Goal: Navigation & Orientation: Find specific page/section

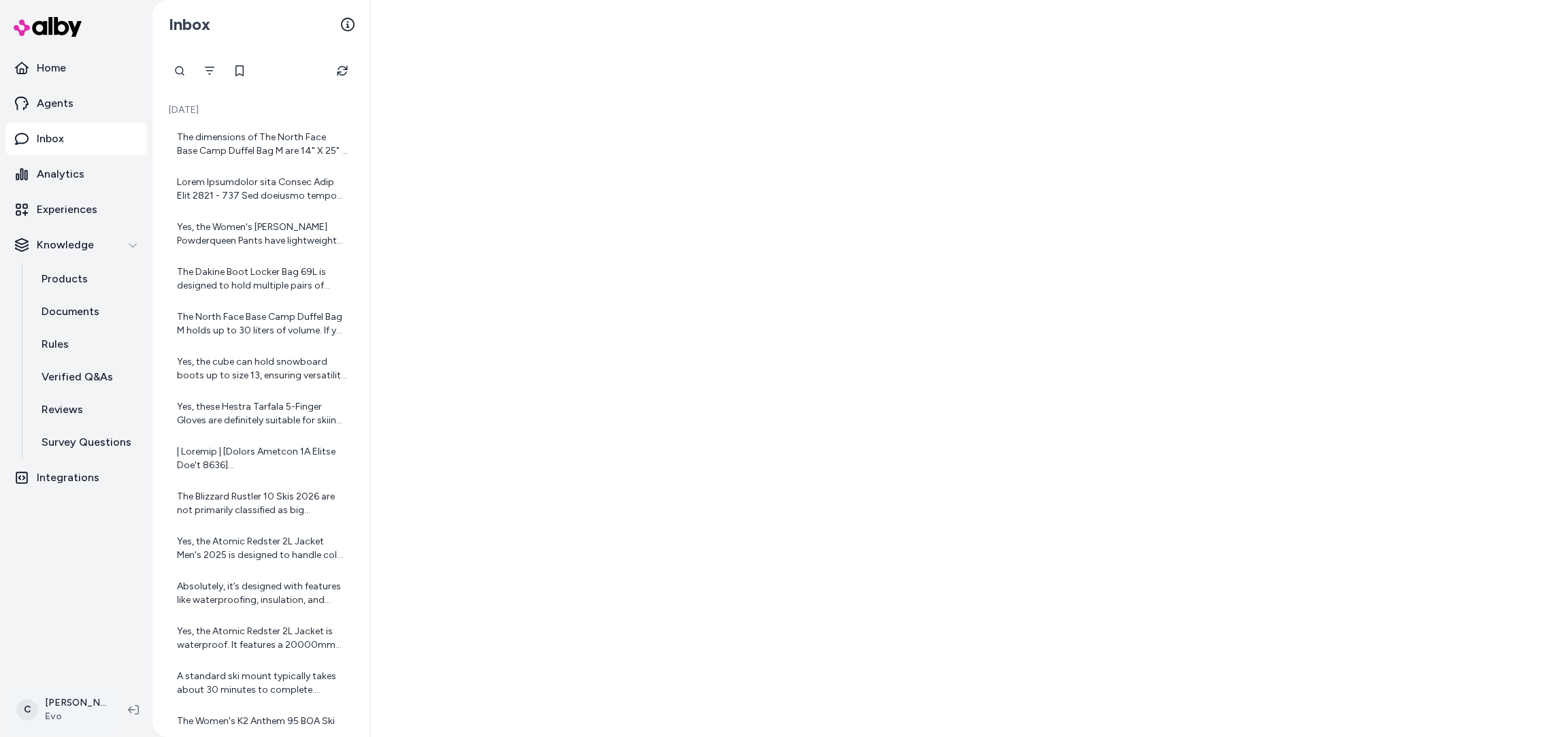
click at [28, 551] on html "Home Agents Inbox Analytics Experiences Knowledge Products Documents Rules Veri…" at bounding box center [784, 368] width 1568 height 737
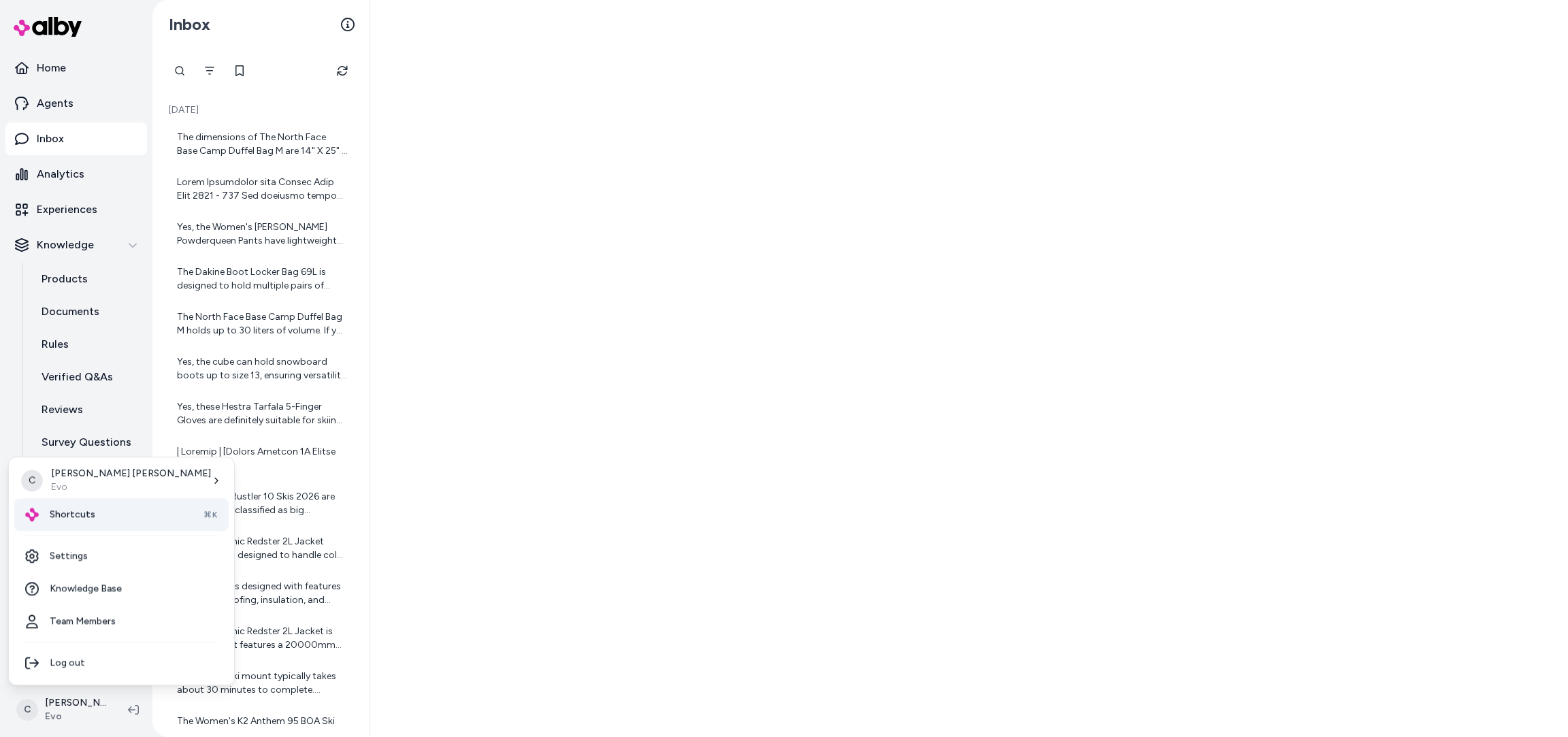
click at [103, 516] on div "Shortcuts ⌘K" at bounding box center [121, 514] width 215 height 33
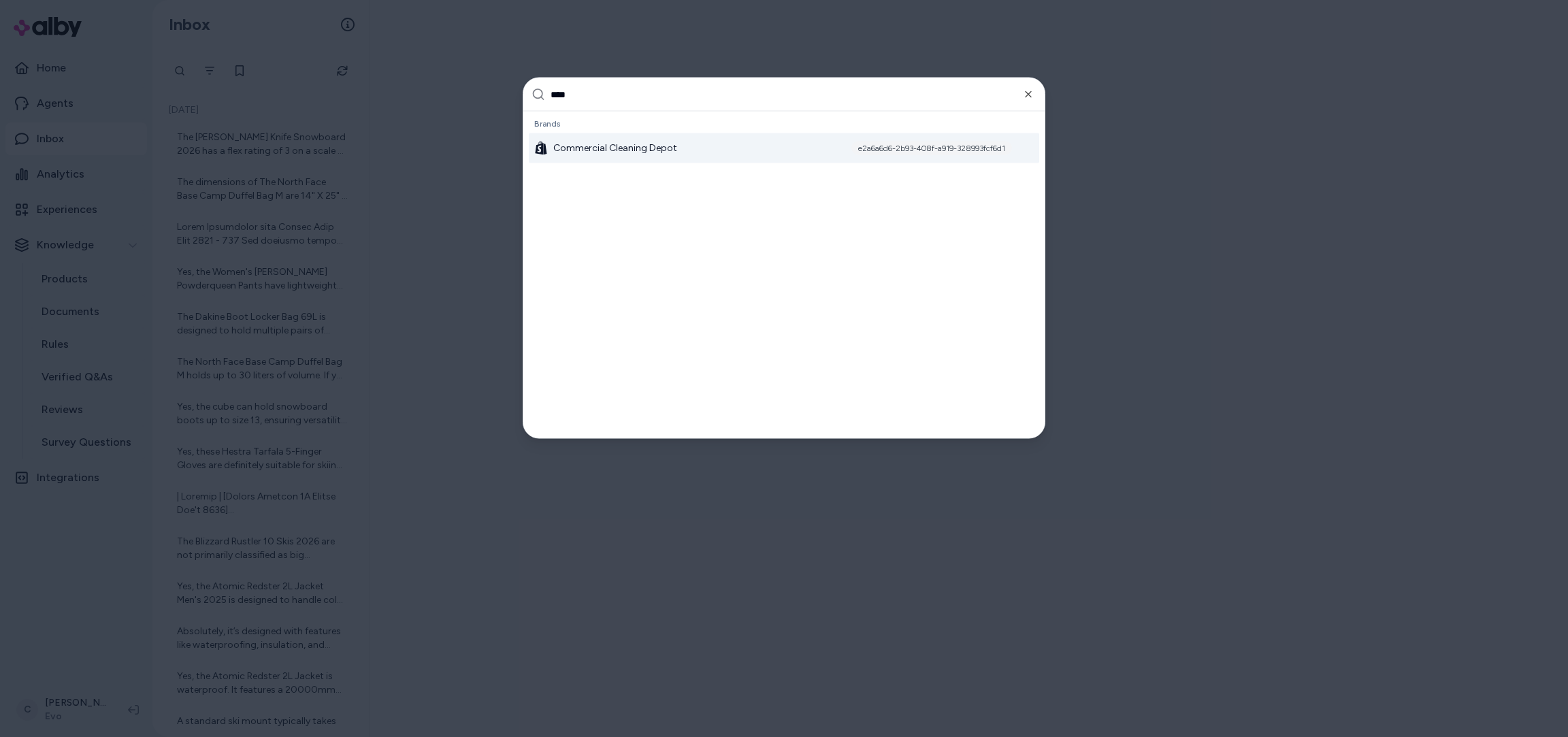
type input "*****"
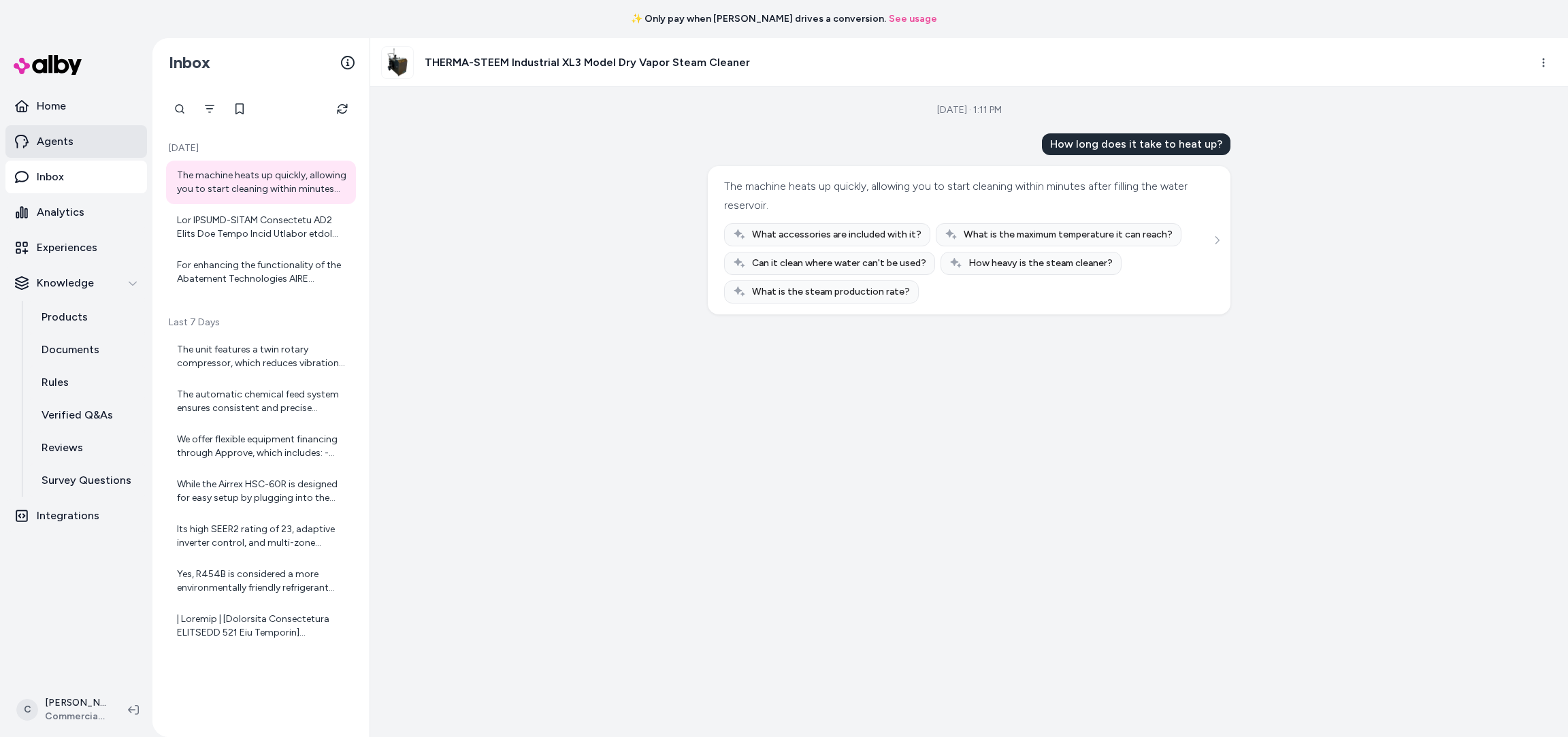
click at [88, 133] on link "Agents" at bounding box center [76, 142] width 142 height 33
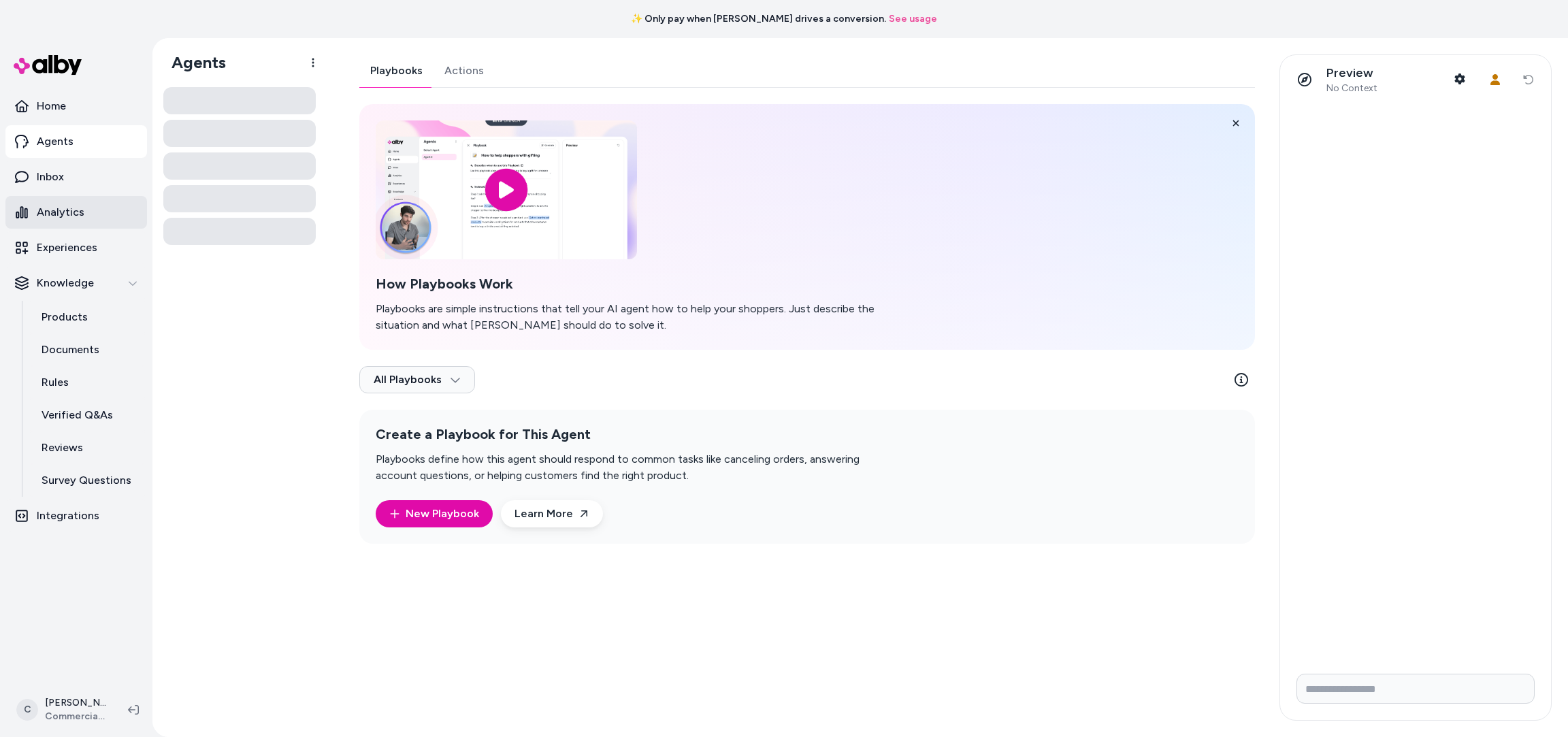
click at [77, 218] on p "Analytics" at bounding box center [61, 212] width 48 height 16
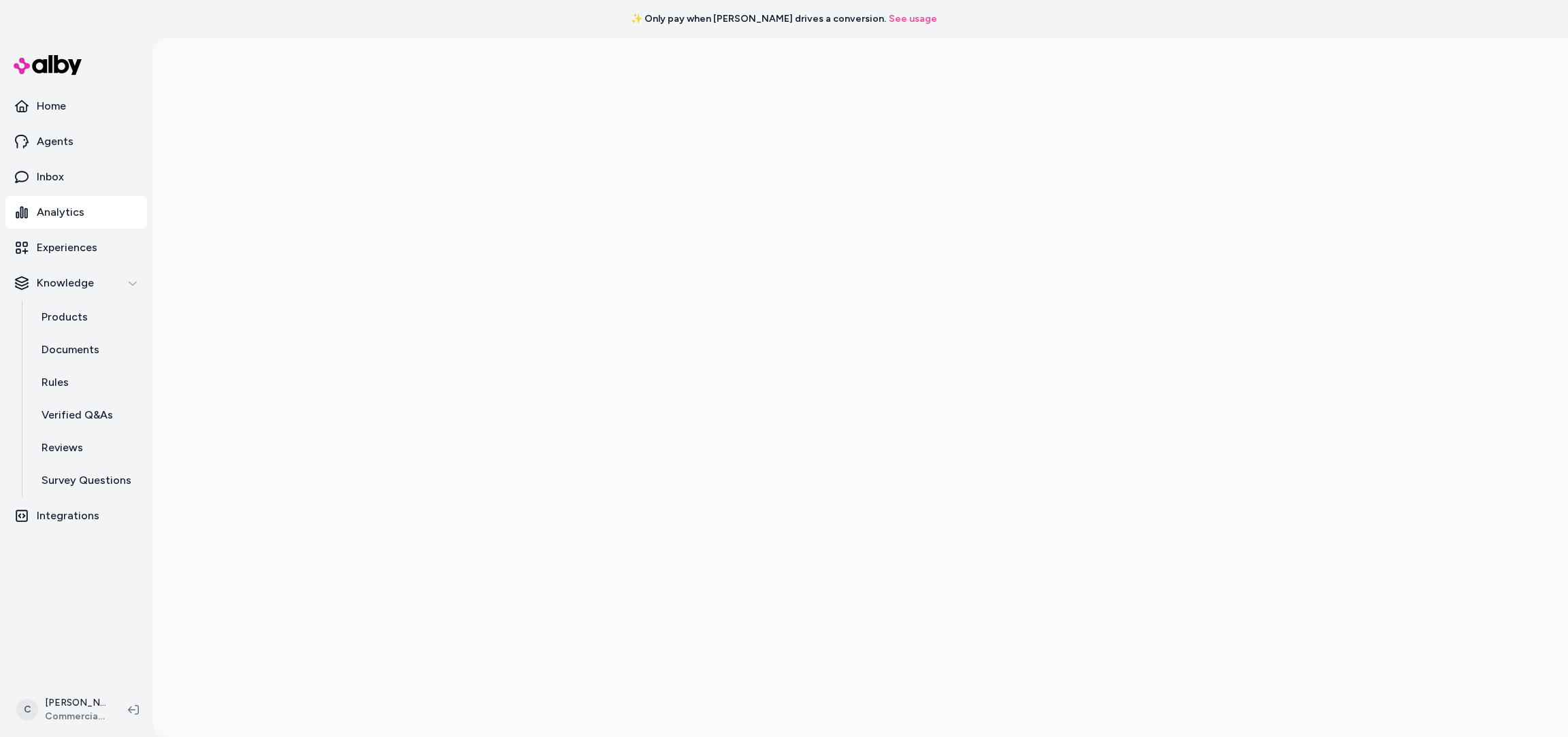
scroll to position [36, 0]
click at [93, 354] on p "Documents" at bounding box center [71, 350] width 58 height 16
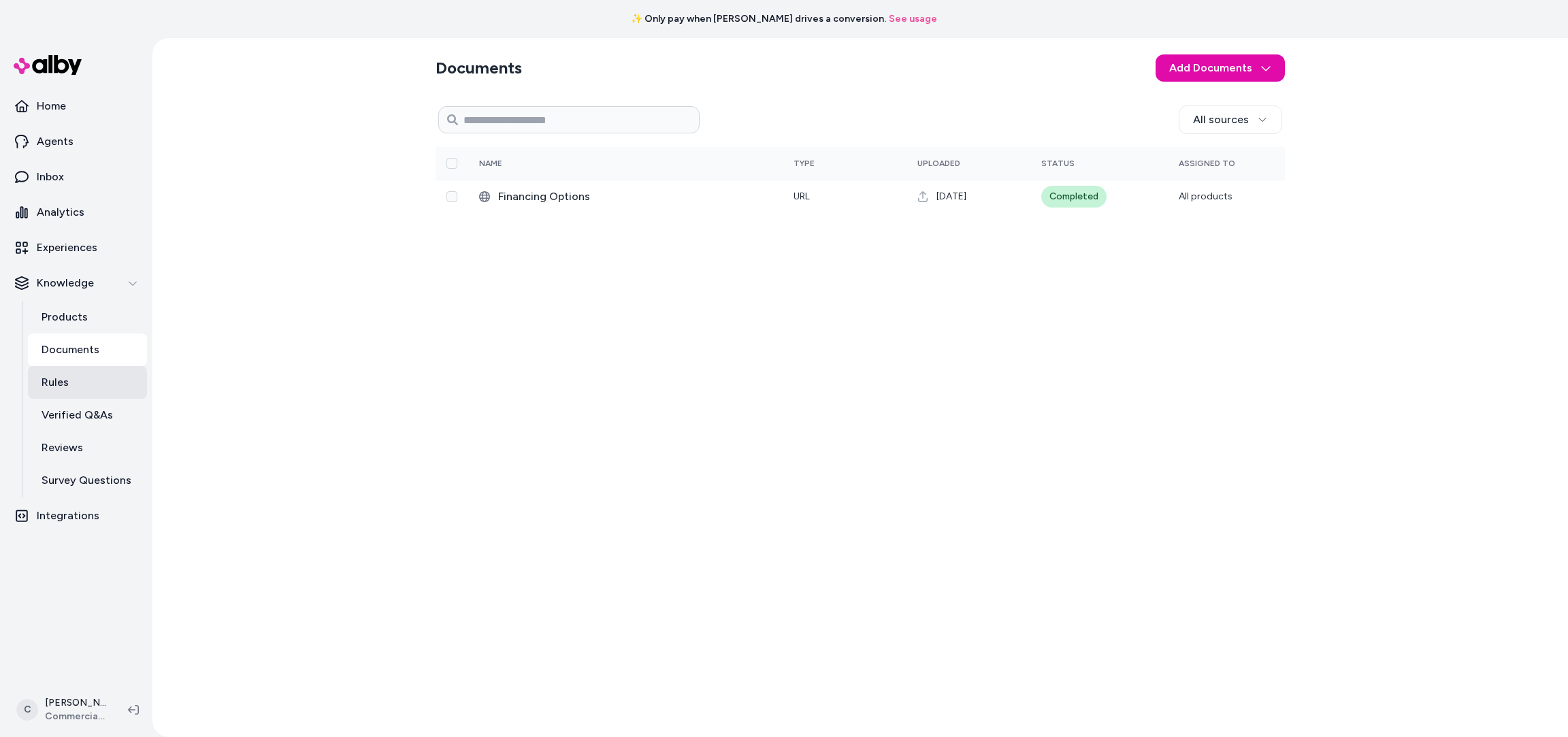
click at [88, 393] on link "Rules" at bounding box center [88, 382] width 119 height 33
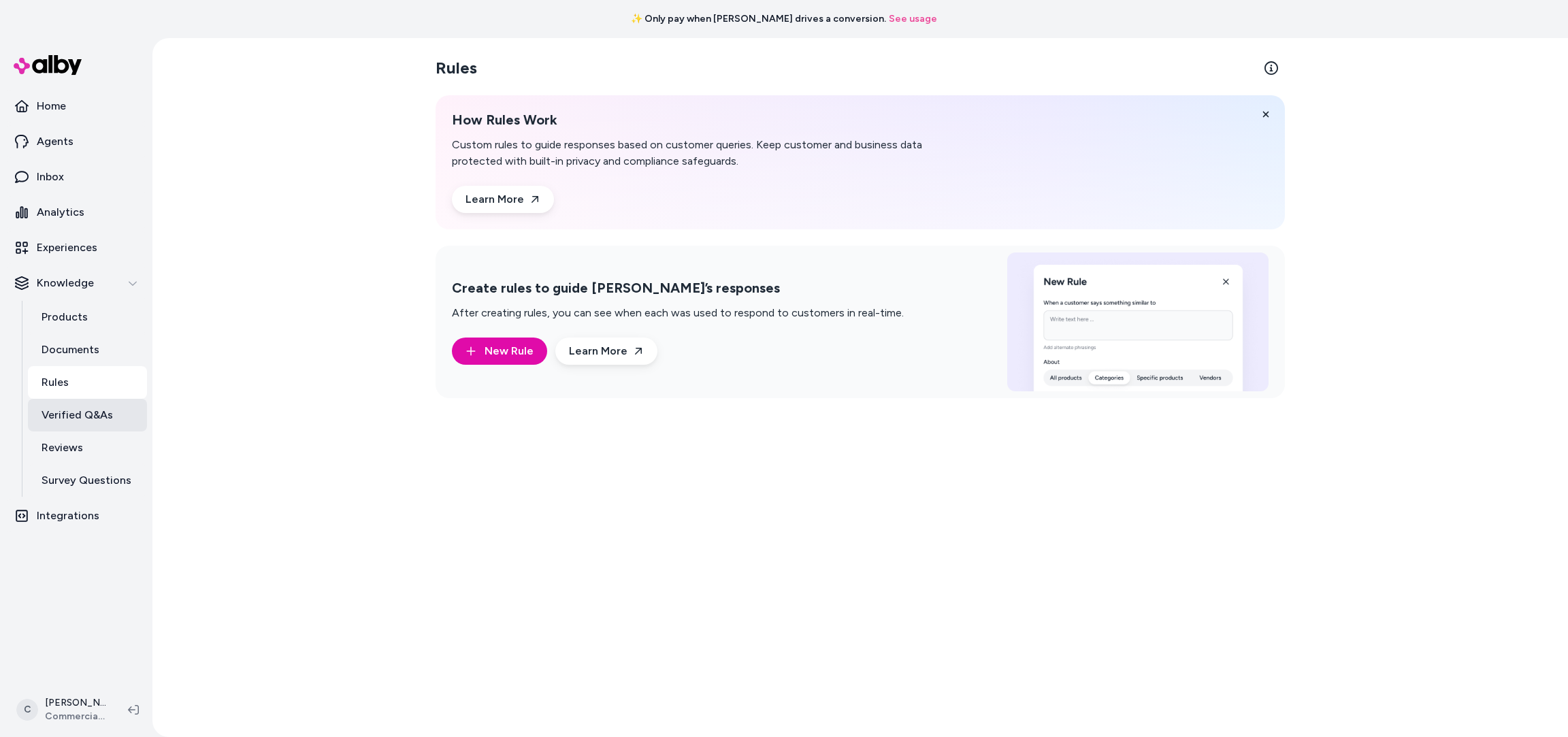
click at [87, 420] on p "Verified Q&As" at bounding box center [77, 415] width 71 height 16
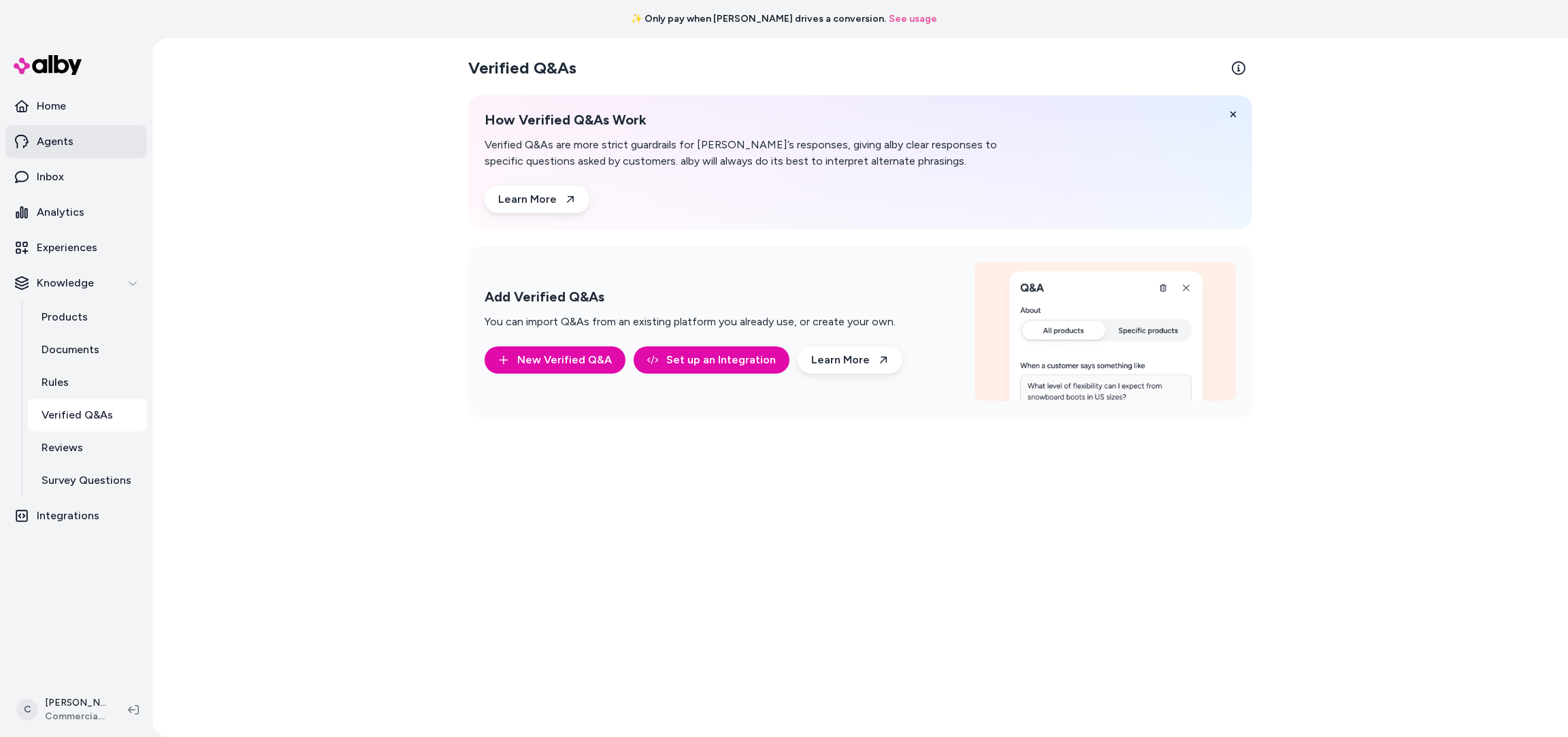
click at [79, 148] on link "Agents" at bounding box center [76, 142] width 142 height 33
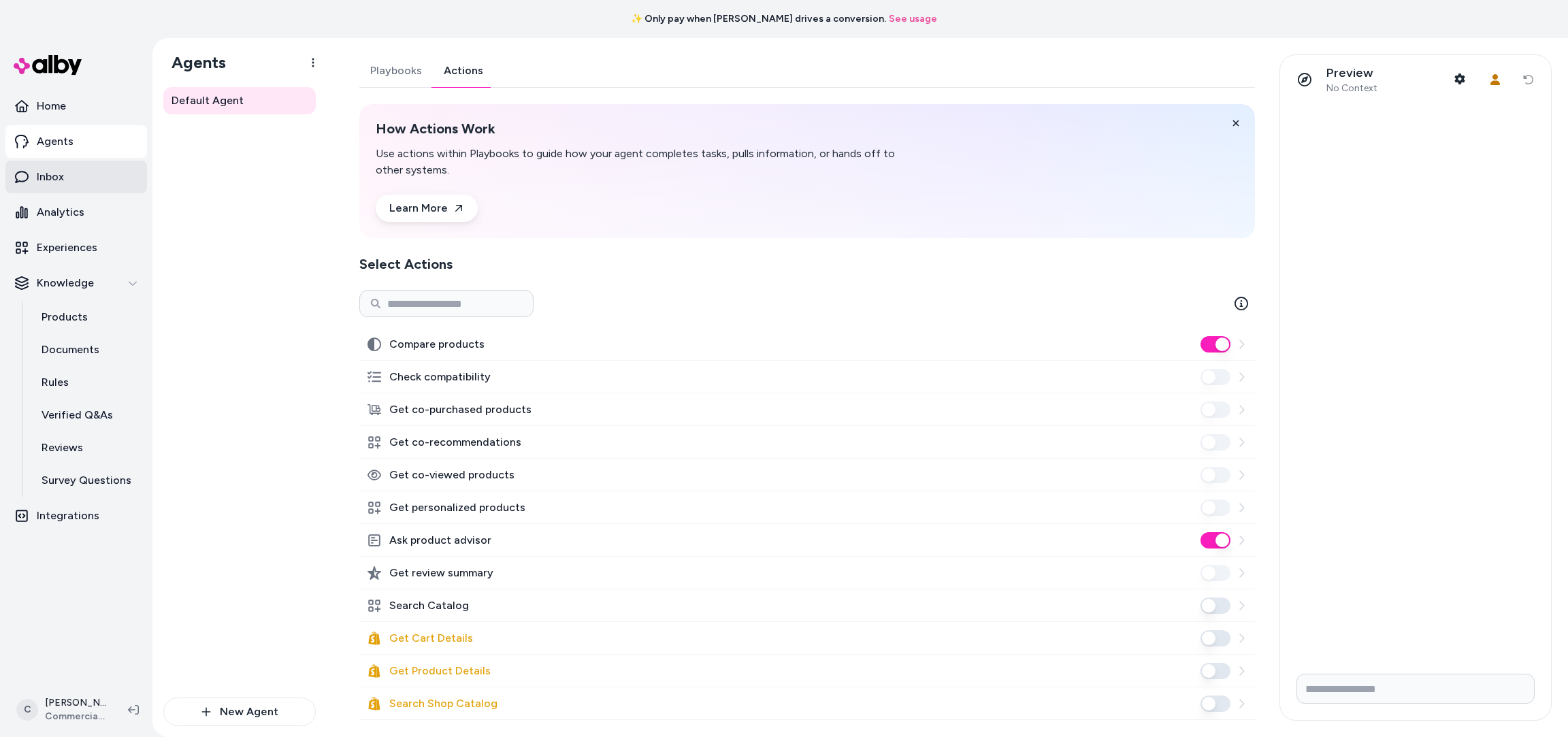
click at [77, 171] on link "Inbox" at bounding box center [76, 177] width 142 height 33
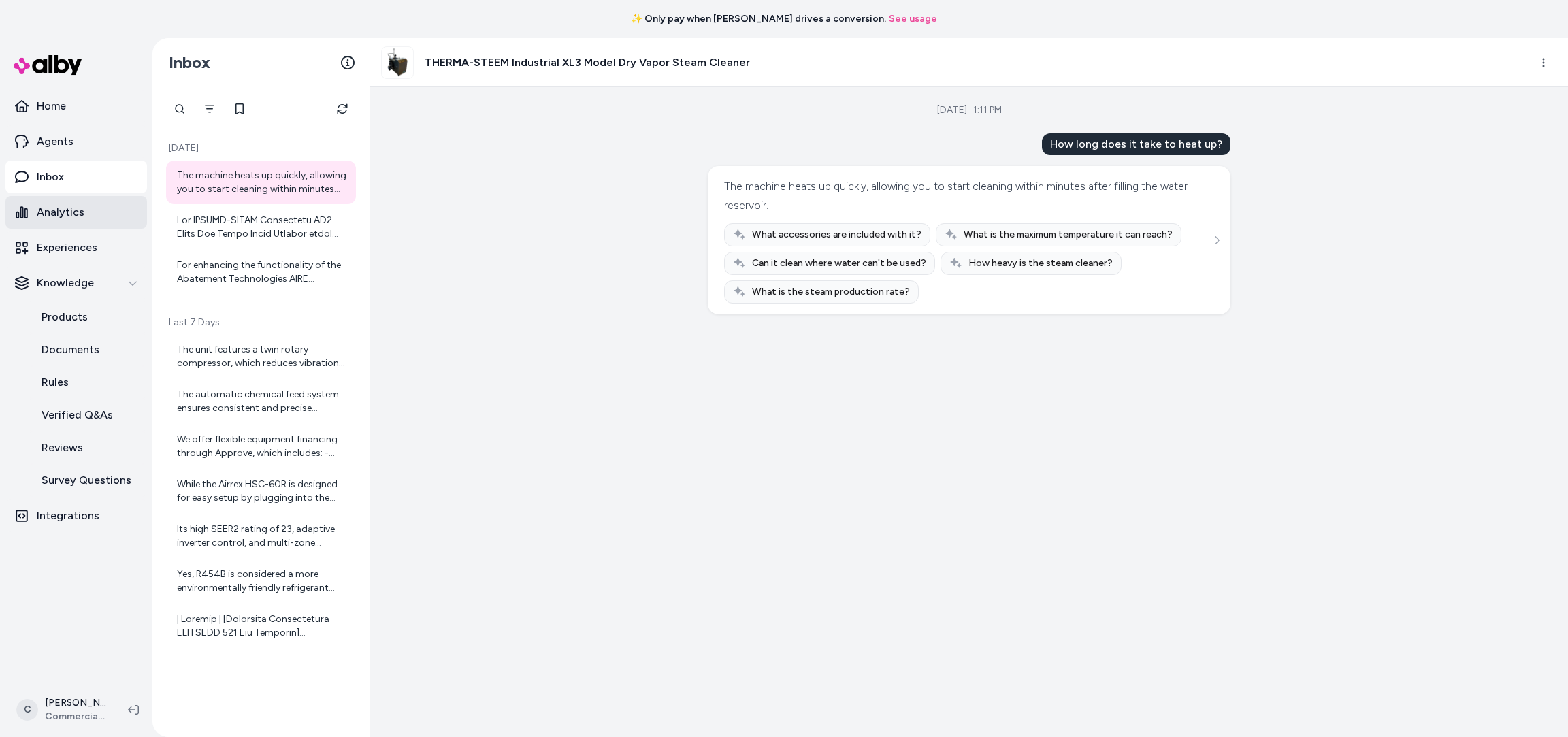
click at [90, 219] on link "Analytics" at bounding box center [76, 212] width 142 height 33
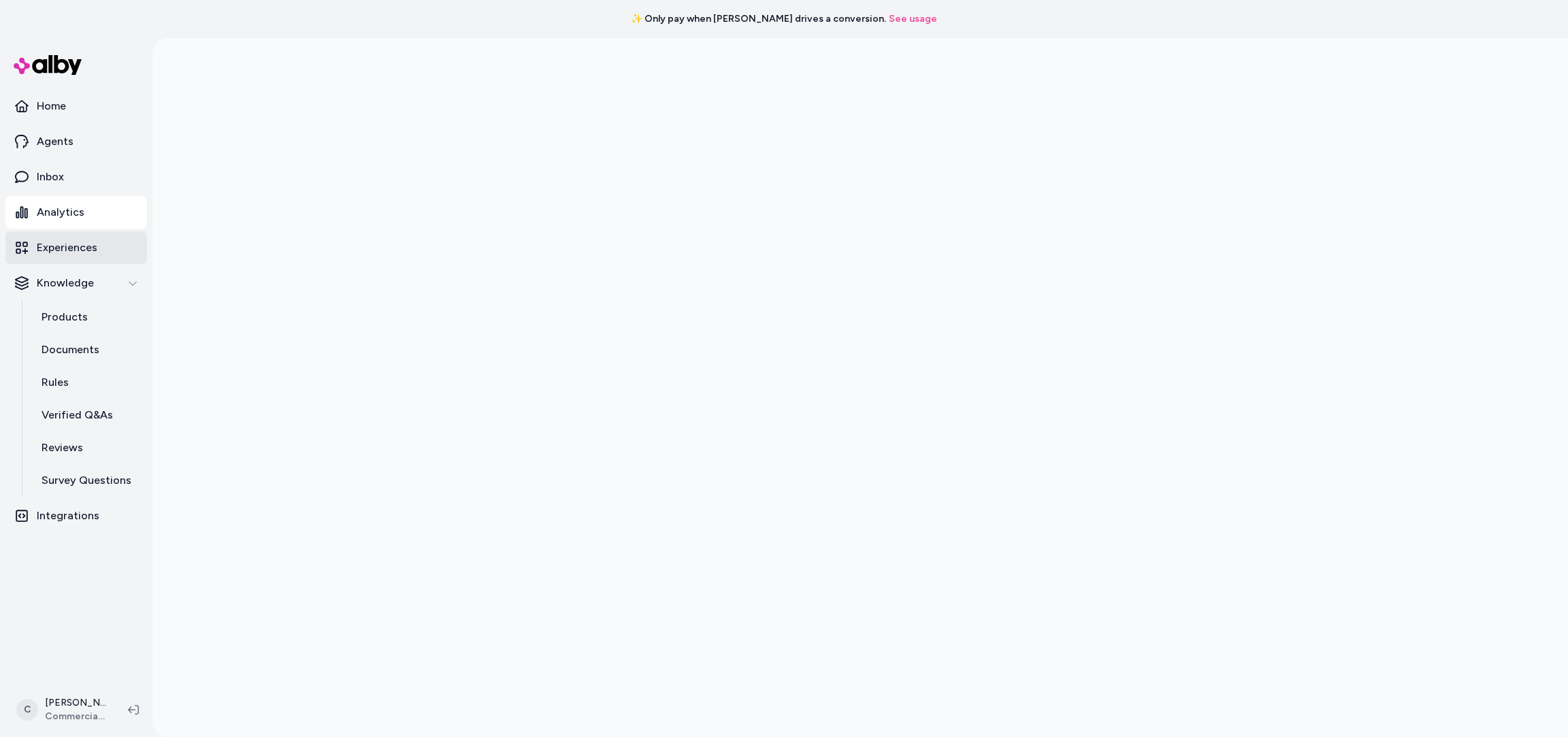
click at [90, 245] on p "Experiences" at bounding box center [67, 248] width 60 height 16
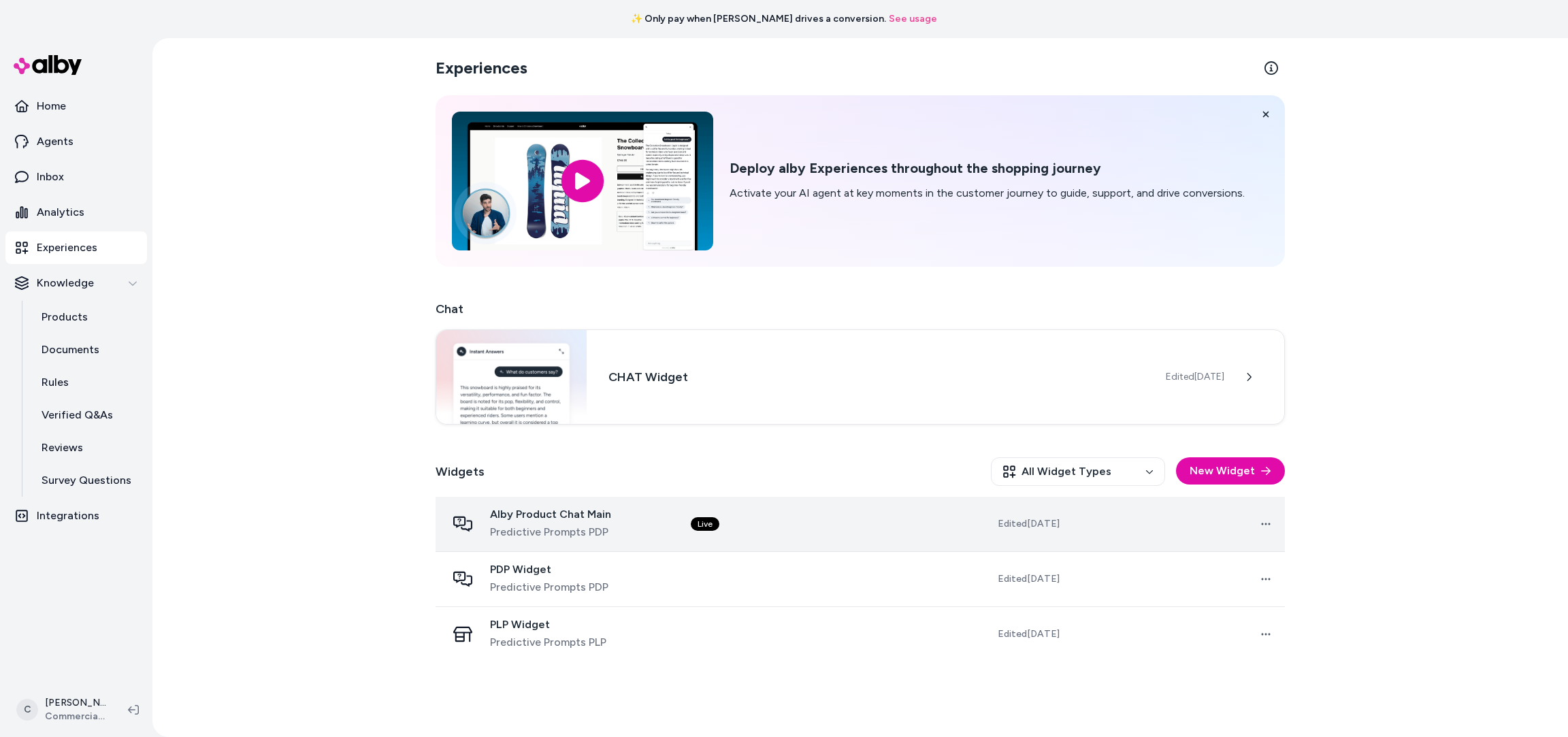
click at [774, 512] on td "Live" at bounding box center [787, 524] width 215 height 55
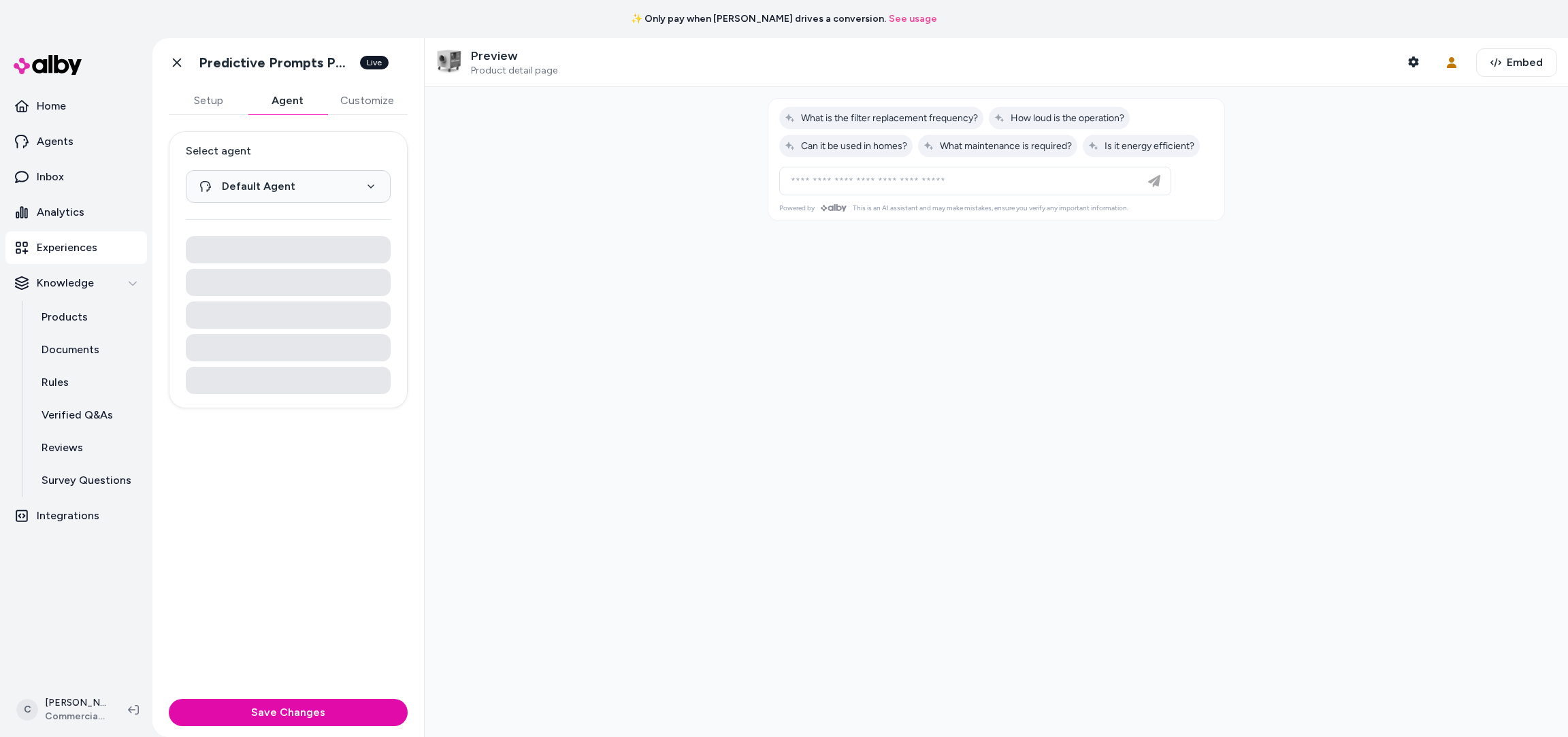
click at [290, 105] on button "Agent" at bounding box center [286, 101] width 79 height 27
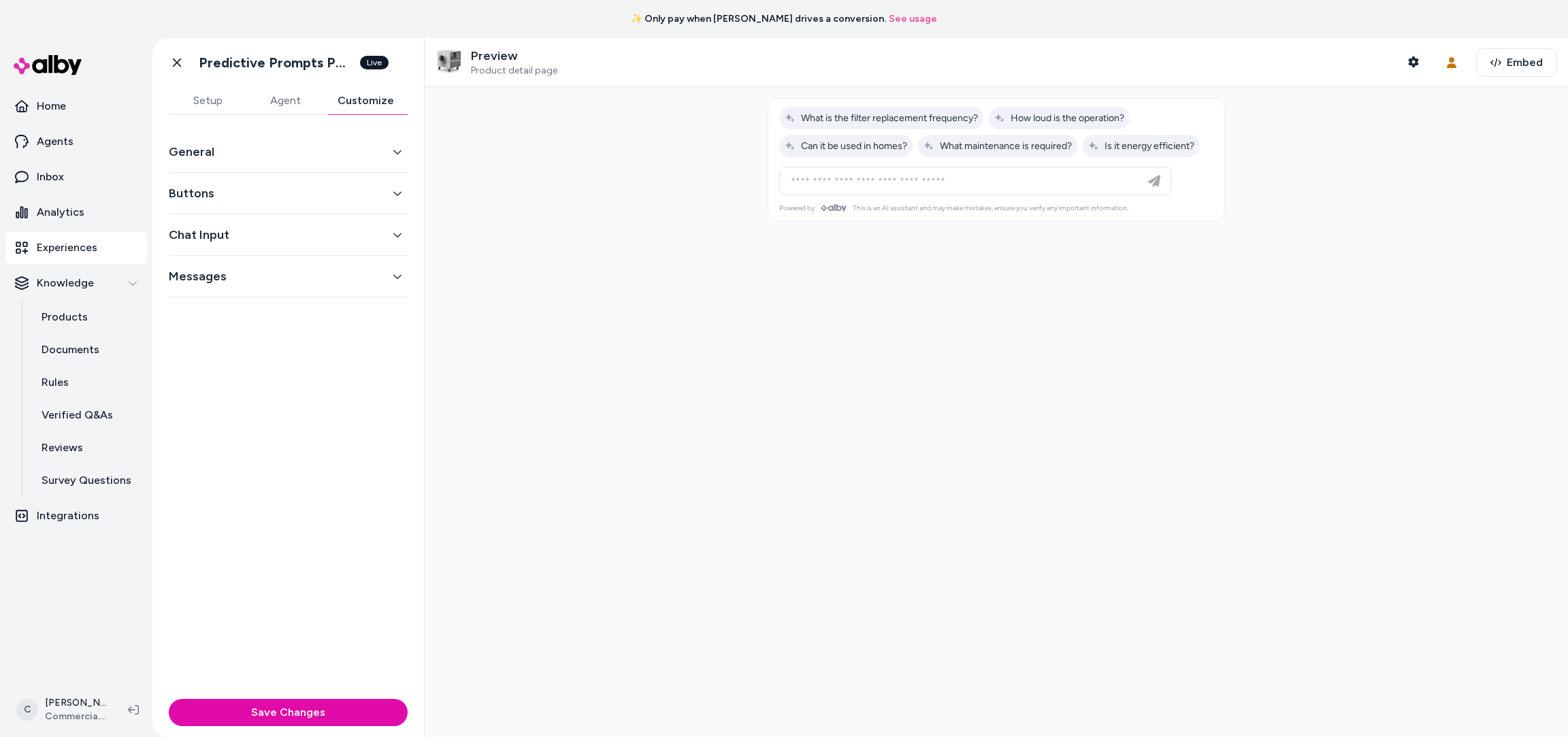
click at [348, 103] on button "Customize" at bounding box center [366, 101] width 84 height 27
click at [289, 94] on button "Agent" at bounding box center [285, 101] width 77 height 27
